Goal: Information Seeking & Learning: Learn about a topic

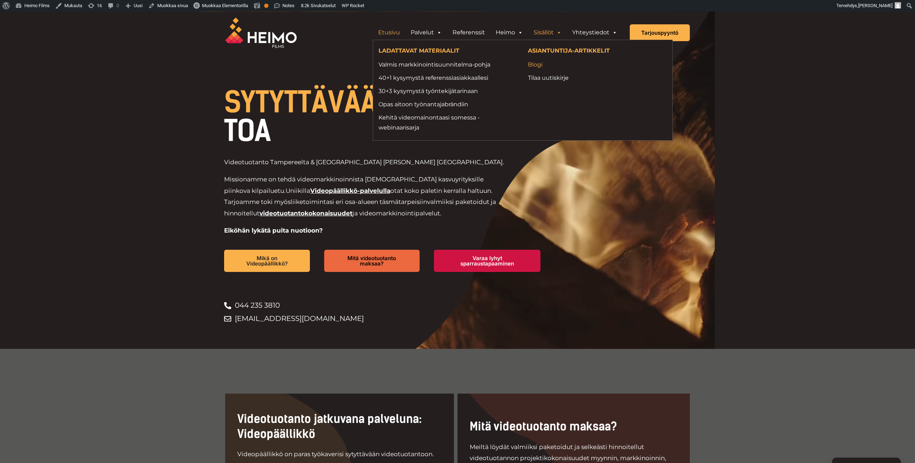
click at [540, 64] on link "Blogi" at bounding box center [597, 65] width 139 height 10
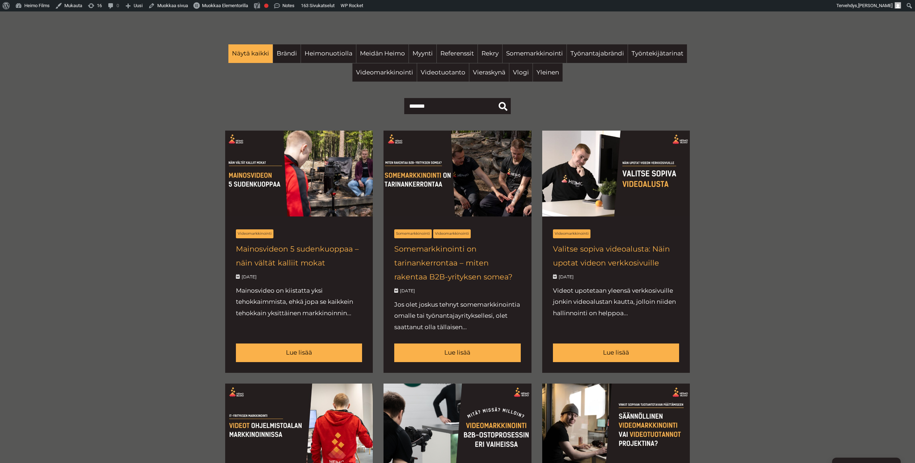
scroll to position [280, 0]
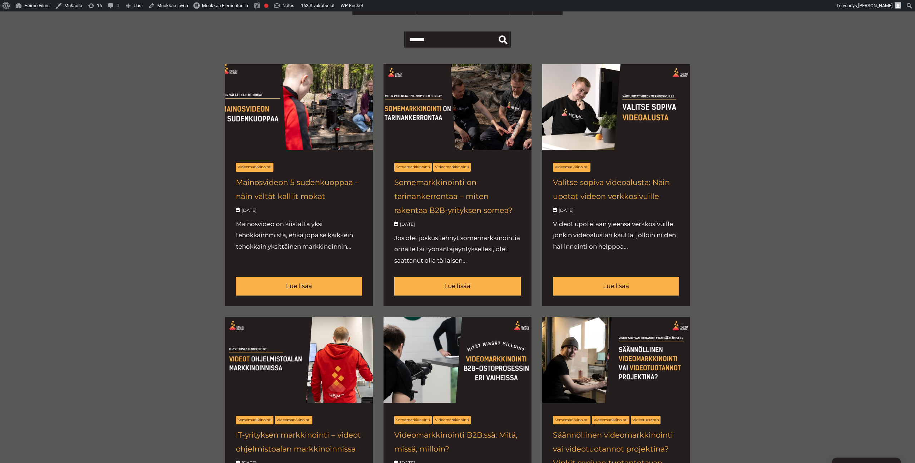
click at [291, 195] on link at bounding box center [299, 185] width 148 height 242
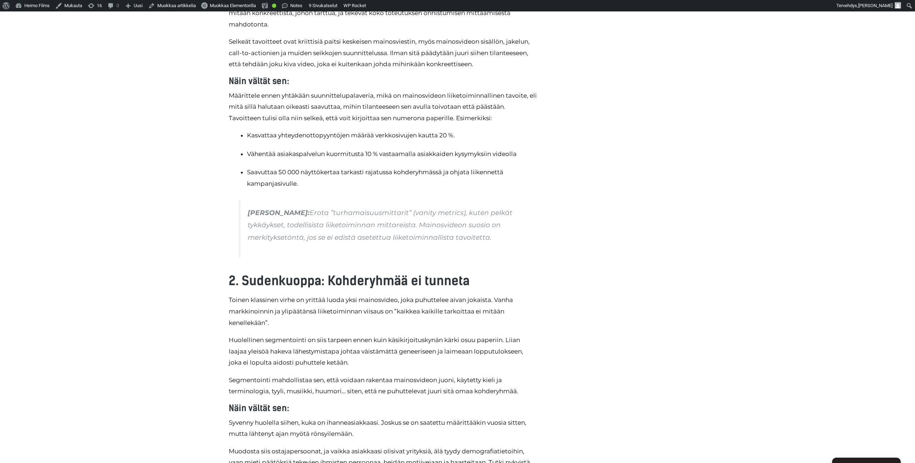
scroll to position [636, 0]
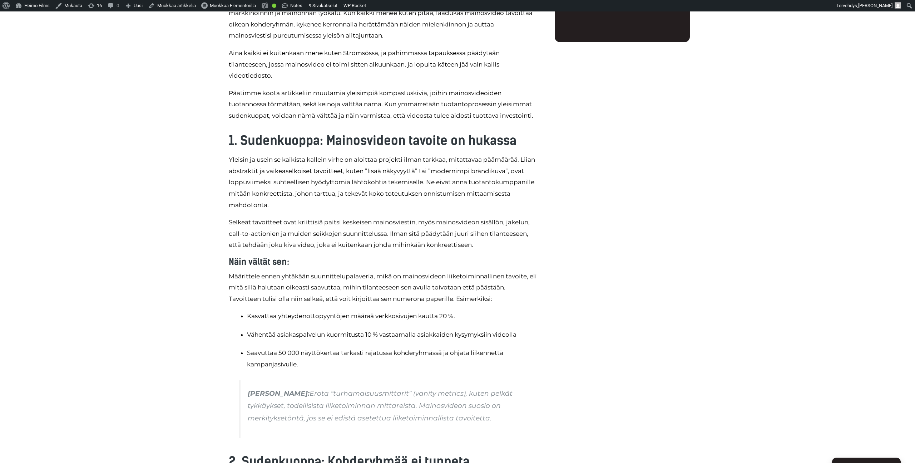
scroll to position [679, 0]
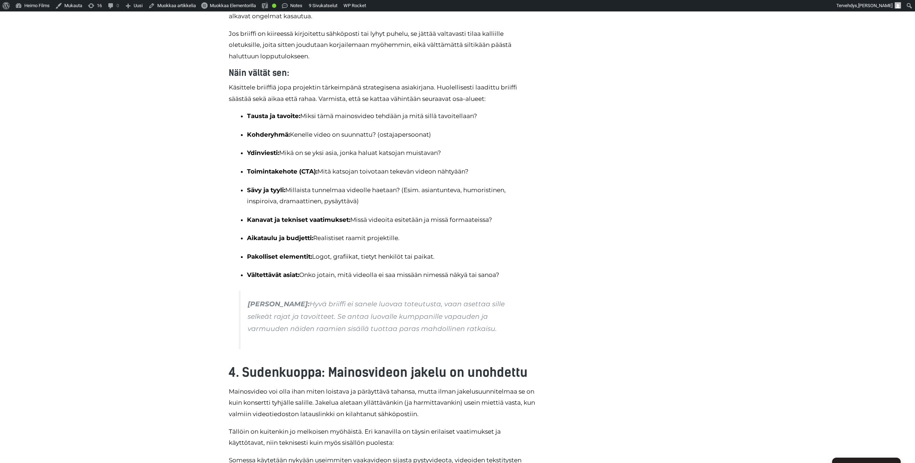
scroll to position [1280, 0]
click at [538, 250] on div "Mainosvideo on kiistatta yksi tehokkaimmista, ehkä jopa se kaikkein tehokkain y…" at bounding box center [382, 94] width 315 height 1980
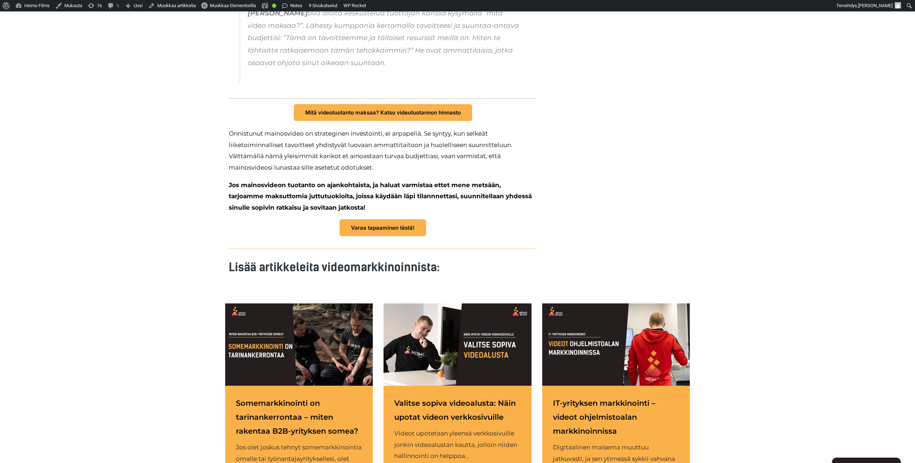
scroll to position [2157, 0]
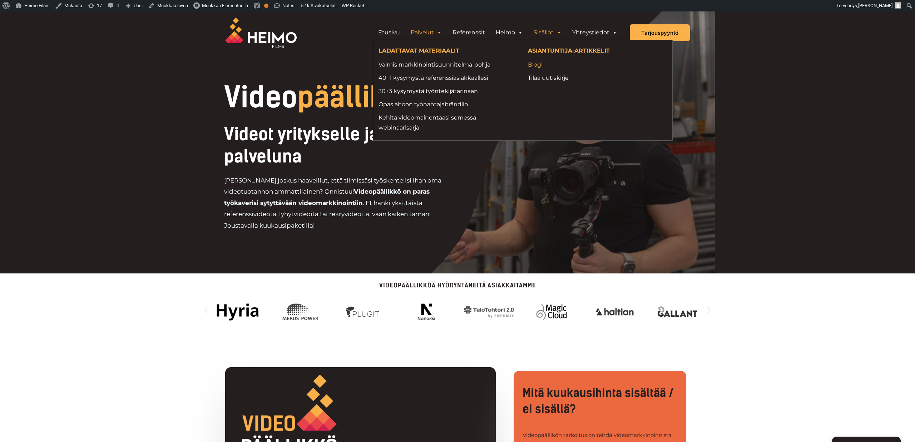
click at [534, 66] on link "Blogi" at bounding box center [597, 65] width 139 height 10
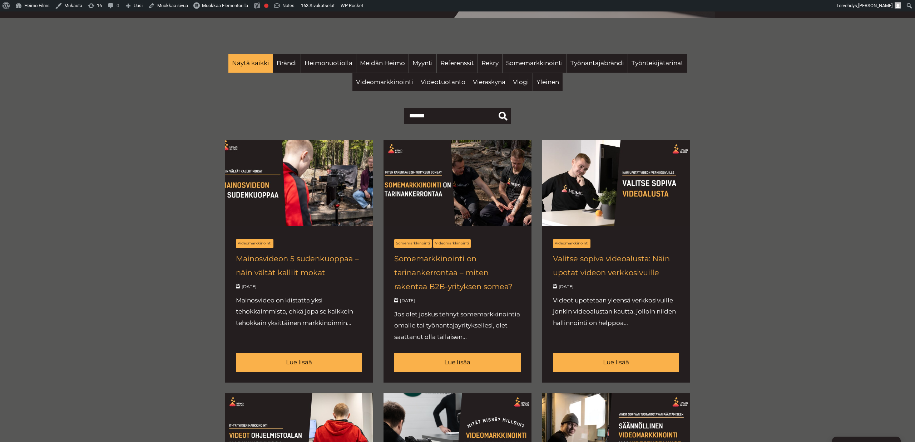
click at [313, 262] on link at bounding box center [299, 261] width 148 height 242
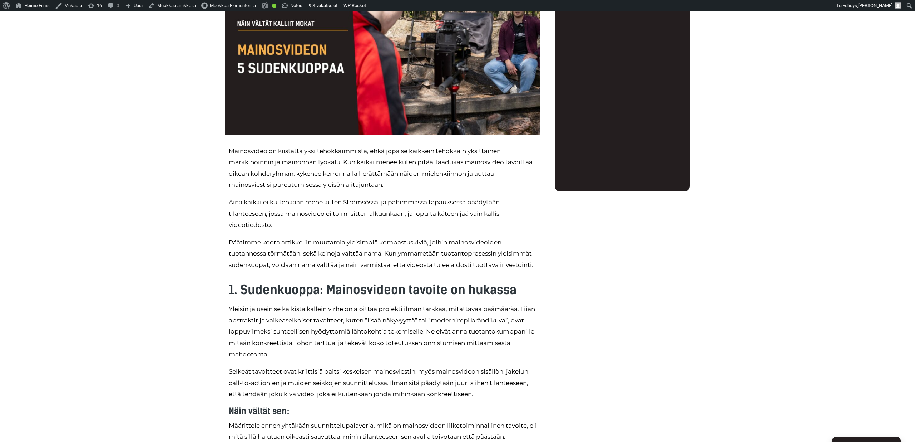
scroll to position [242, 0]
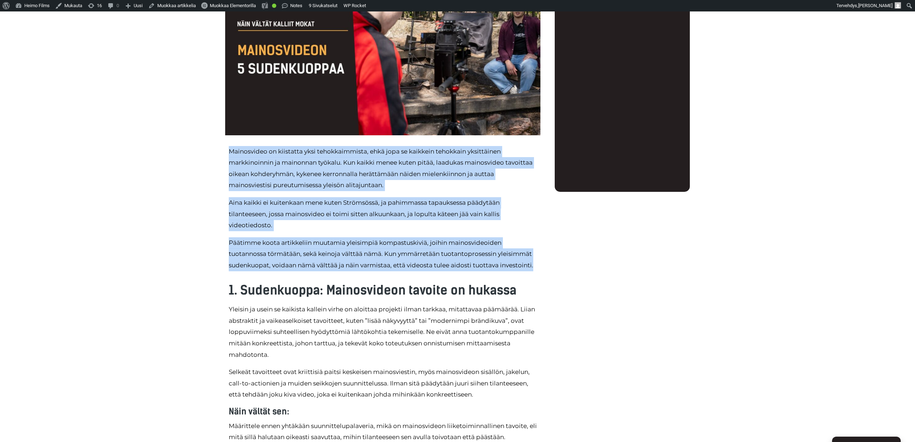
drag, startPoint x: 229, startPoint y: 149, endPoint x: 547, endPoint y: 261, distance: 337.2
copy div "Mainosvideo on kiistatta yksi tehokkaimmista, ehkä jopa se kaikkein tehokkain y…"
click at [259, 251] on p "Päätimme koota artikkeliin muutamia yleisimpiä kompastuskiviä, joihin mainosvid…" at bounding box center [383, 254] width 308 height 34
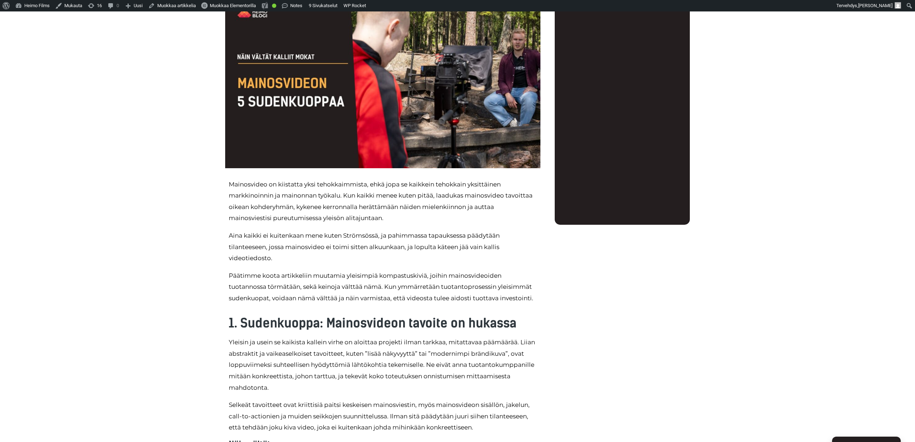
scroll to position [208, 0]
